Goal: Information Seeking & Learning: Learn about a topic

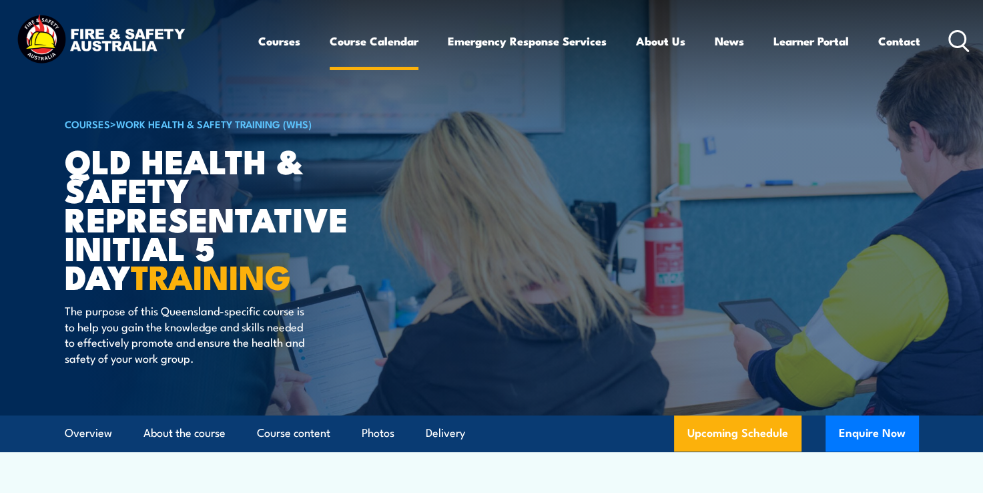
click at [379, 36] on link "Course Calendar" at bounding box center [374, 40] width 89 height 35
click at [402, 45] on link "Course Calendar" at bounding box center [374, 40] width 89 height 35
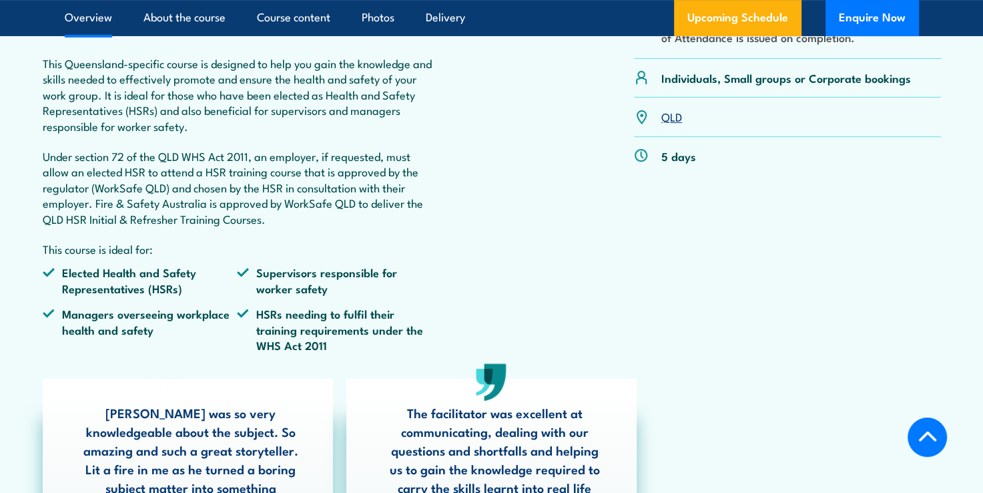
scroll to position [668, 0]
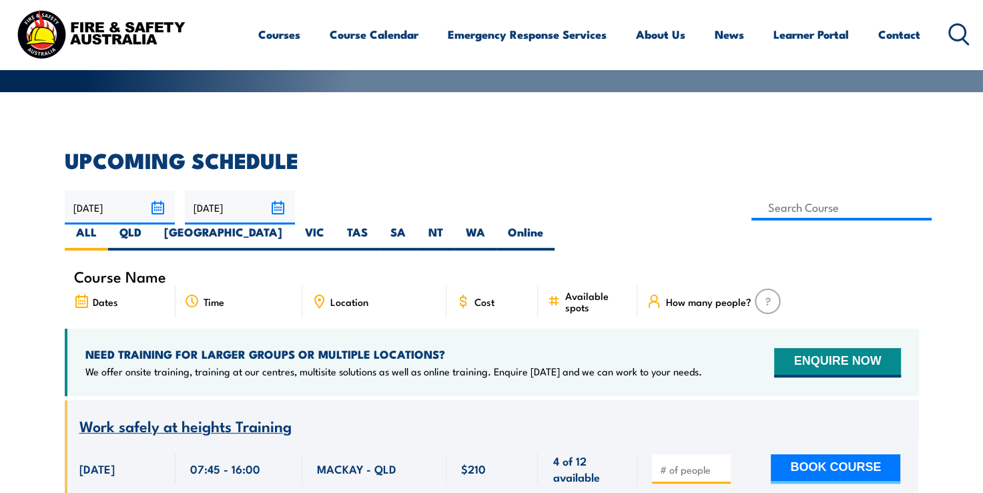
scroll to position [267, 0]
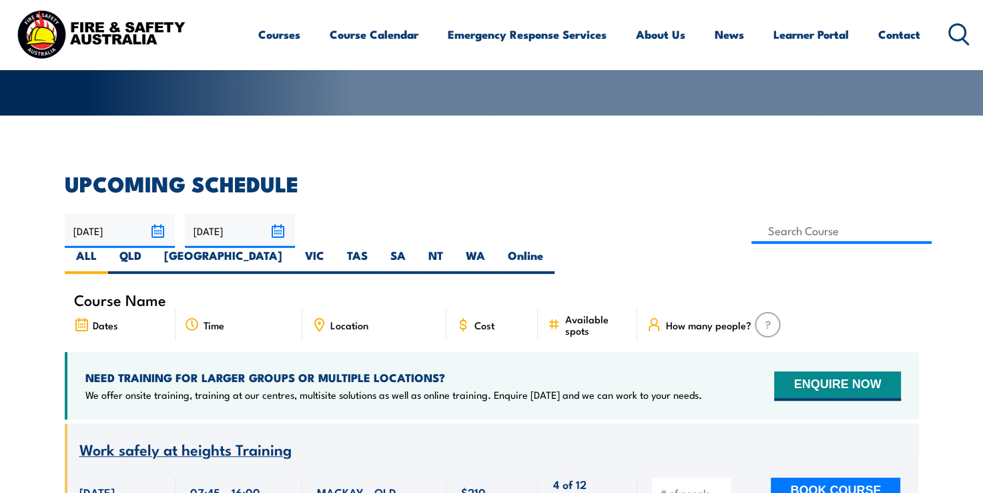
click at [355, 319] on span "Location" at bounding box center [349, 324] width 38 height 11
click at [340, 308] on div "Location" at bounding box center [374, 324] width 144 height 32
click at [752, 224] on input at bounding box center [842, 231] width 181 height 26
click at [752, 234] on input at bounding box center [842, 231] width 181 height 26
click at [153, 248] on label "QLD" at bounding box center [130, 261] width 45 height 26
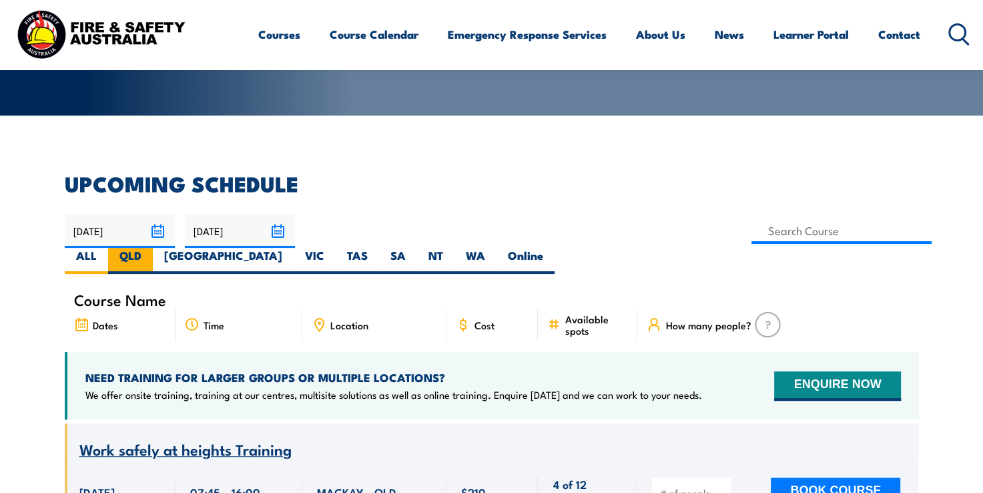
click at [150, 248] on input "QLD" at bounding box center [146, 252] width 9 height 9
radio input "true"
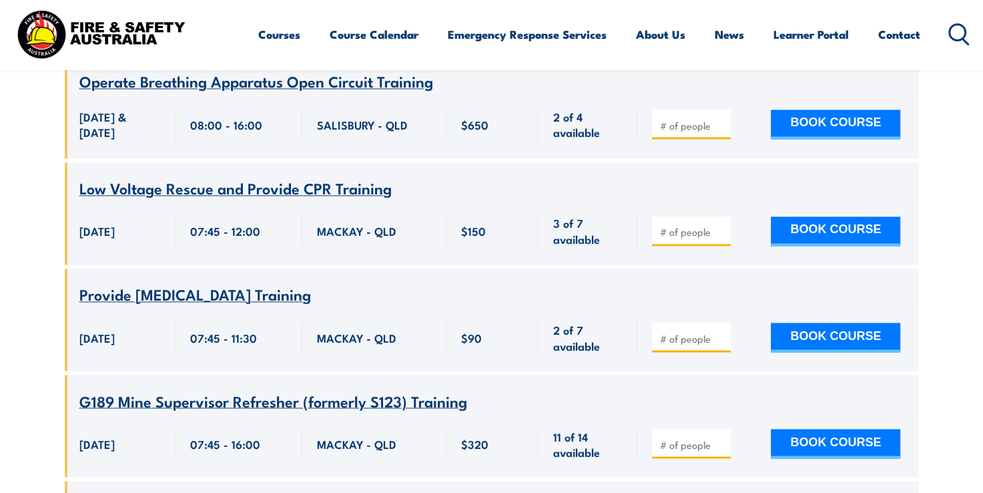
scroll to position [2243, 0]
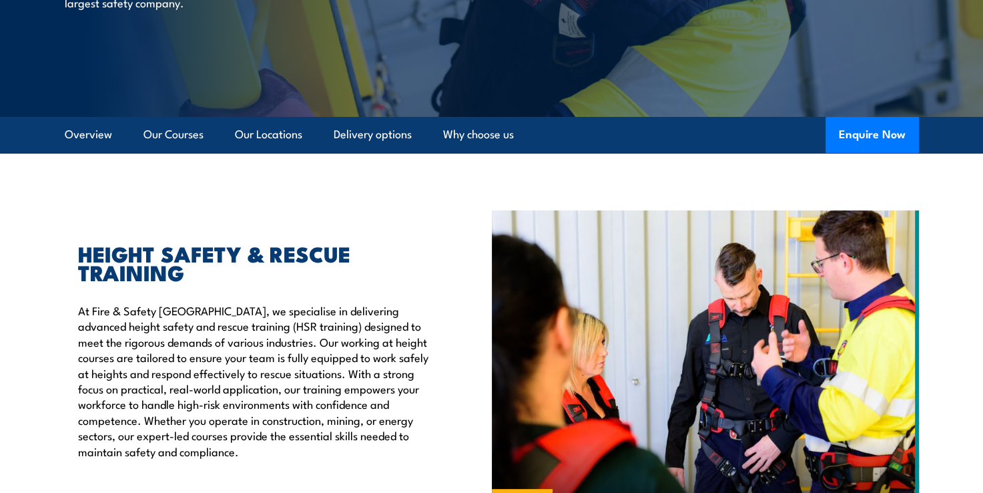
scroll to position [267, 0]
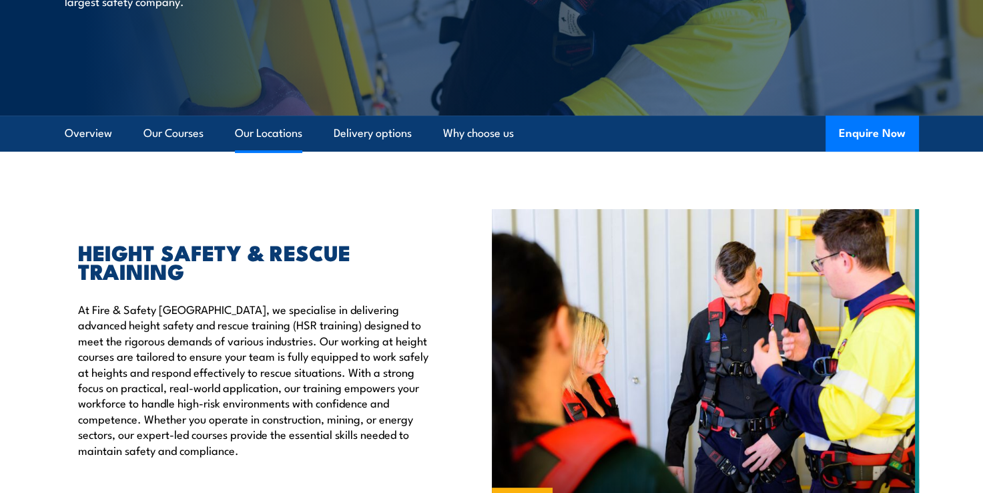
click at [260, 135] on link "Our Locations" at bounding box center [268, 133] width 67 height 35
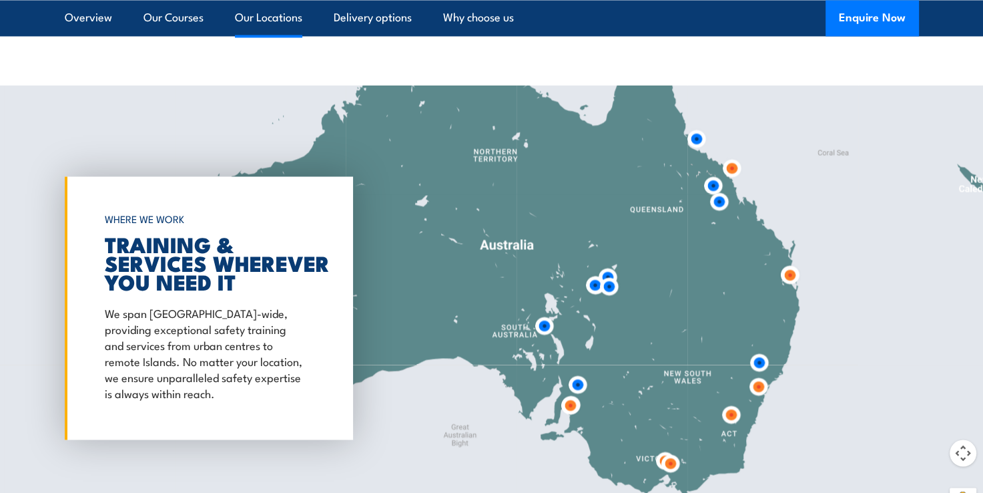
scroll to position [2169, 0]
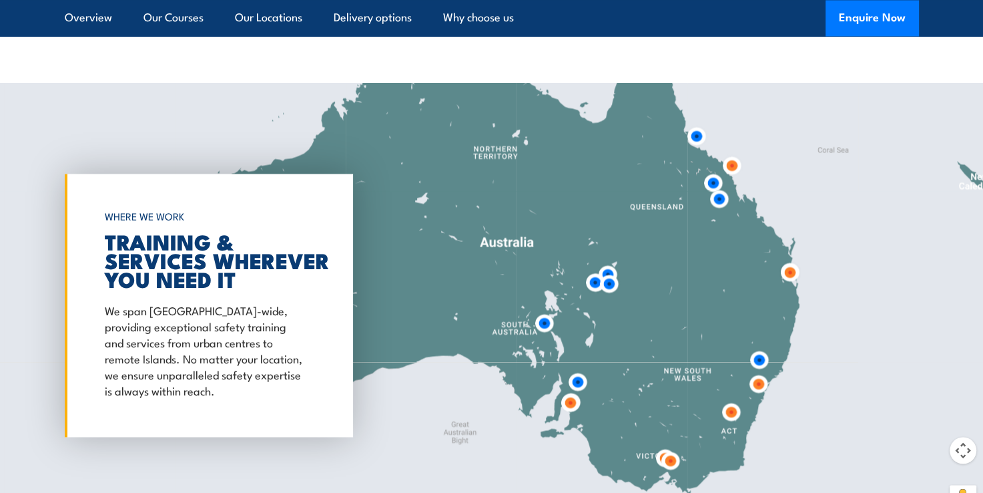
click at [734, 172] on img at bounding box center [732, 165] width 25 height 25
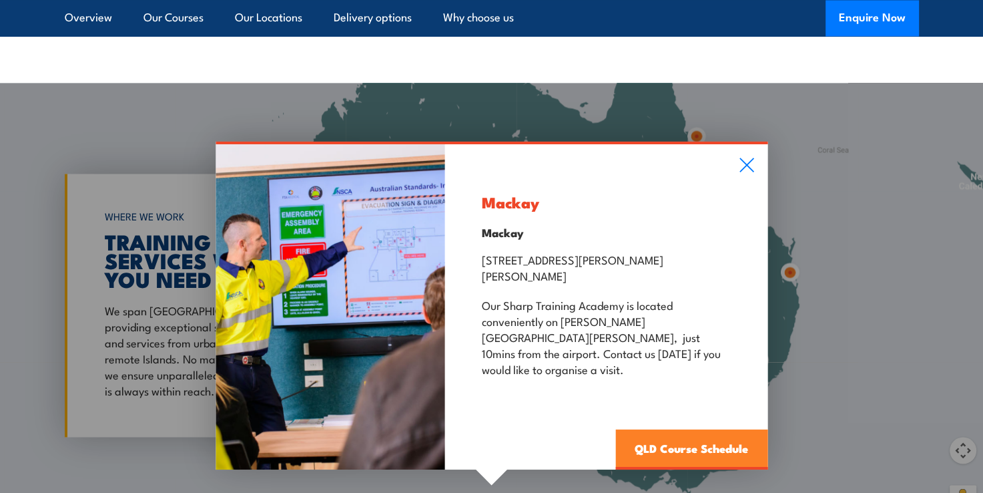
click at [730, 435] on link "QLD Course Schedule" at bounding box center [692, 449] width 152 height 40
click at [735, 431] on link "QLD Course Schedule" at bounding box center [692, 449] width 152 height 40
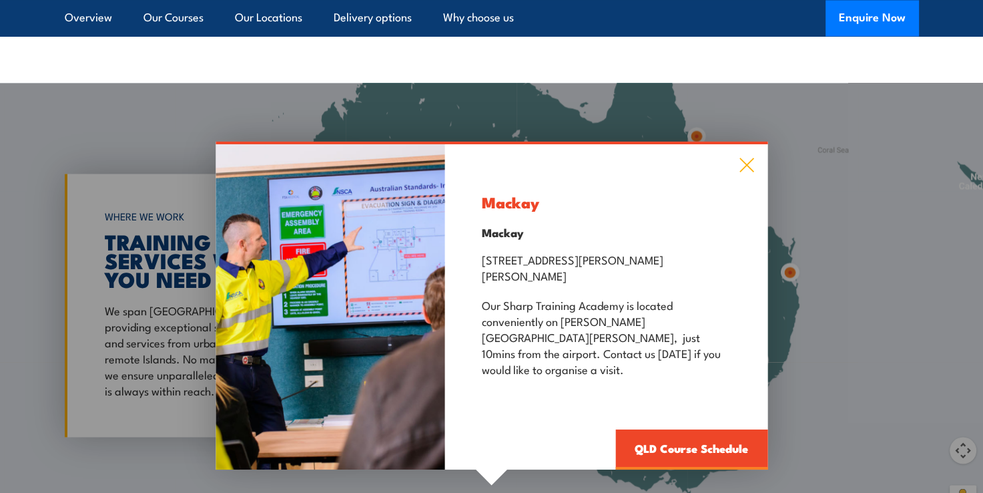
click at [748, 172] on icon at bounding box center [746, 165] width 15 height 15
